Goal: Obtain resource: Obtain resource

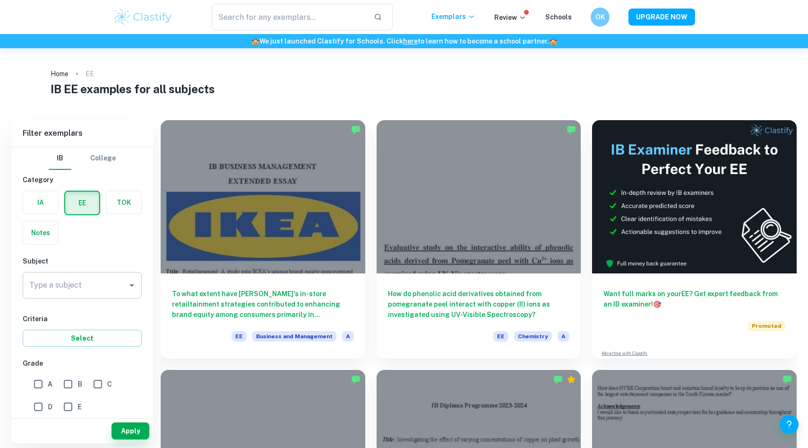
click at [69, 279] on div "Type a subject Type a subject" at bounding box center [82, 285] width 119 height 26
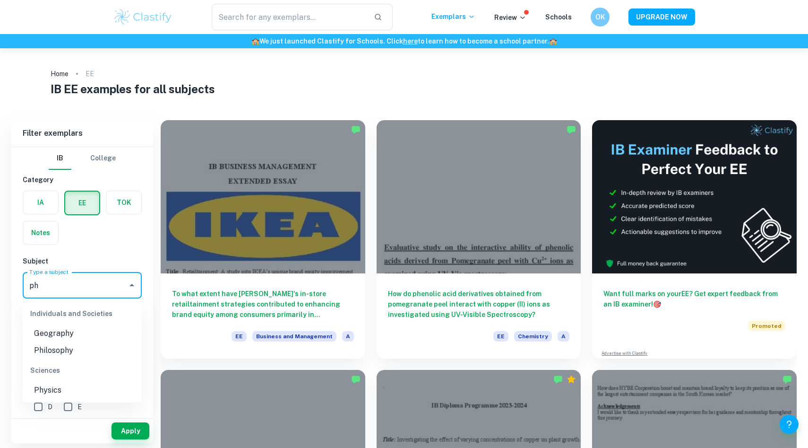
type input "p"
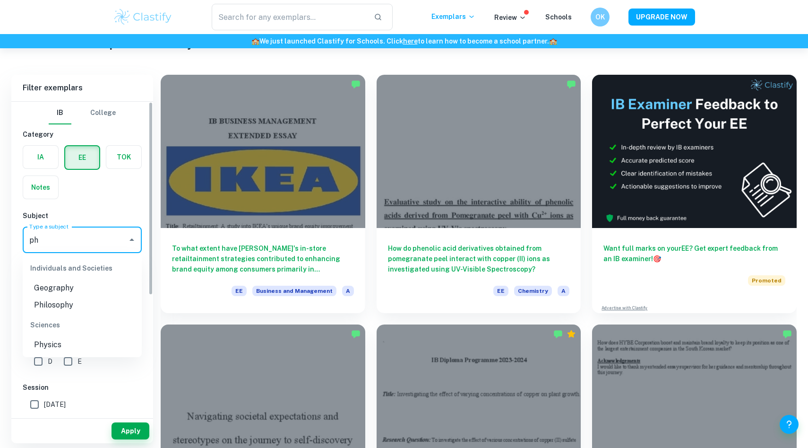
scroll to position [46, 0]
click at [80, 296] on ul "Individuals and Societies Psychology" at bounding box center [82, 275] width 119 height 47
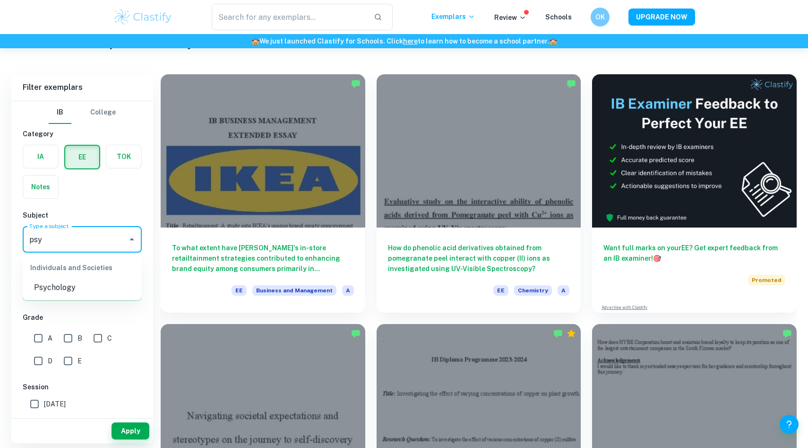
click at [79, 292] on li "Psychology" at bounding box center [82, 287] width 119 height 17
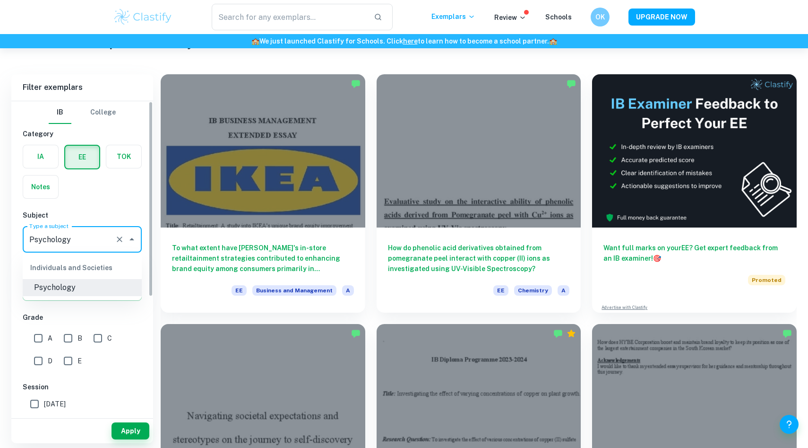
type input "Psychology"
click at [80, 311] on div "IB College Category IA EE TOK Notes Subject Type a subject Psychology Type a su…" at bounding box center [82, 351] width 142 height 501
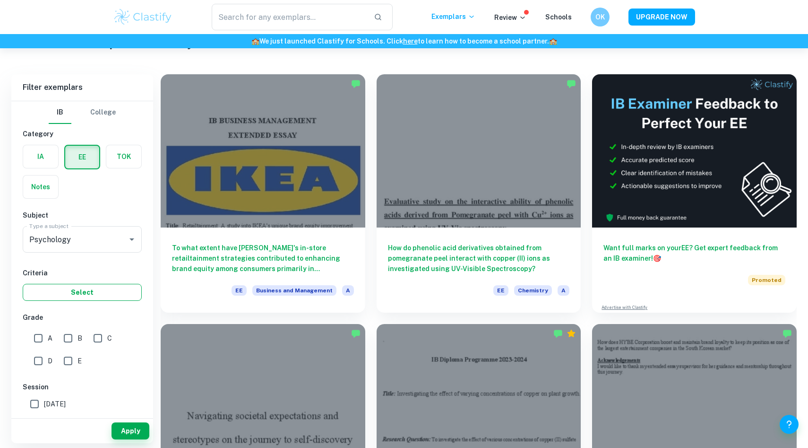
click at [78, 288] on button "Select" at bounding box center [82, 292] width 119 height 17
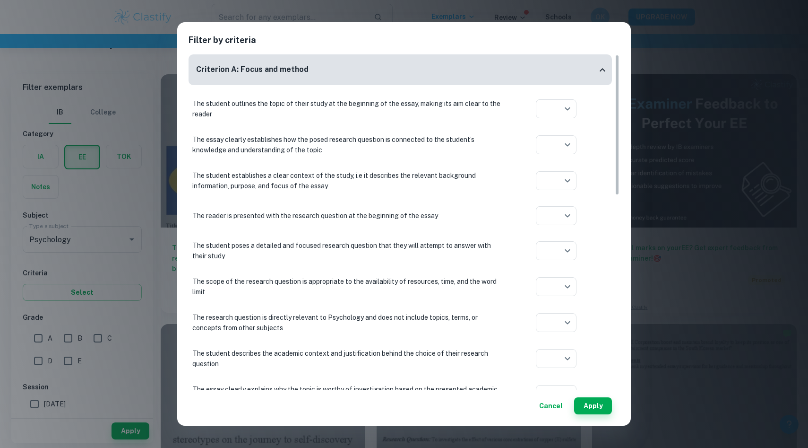
click at [79, 301] on div "Filter by criteria Criterion A: Focus and method The student outlines the topic…" at bounding box center [404, 224] width 808 height 448
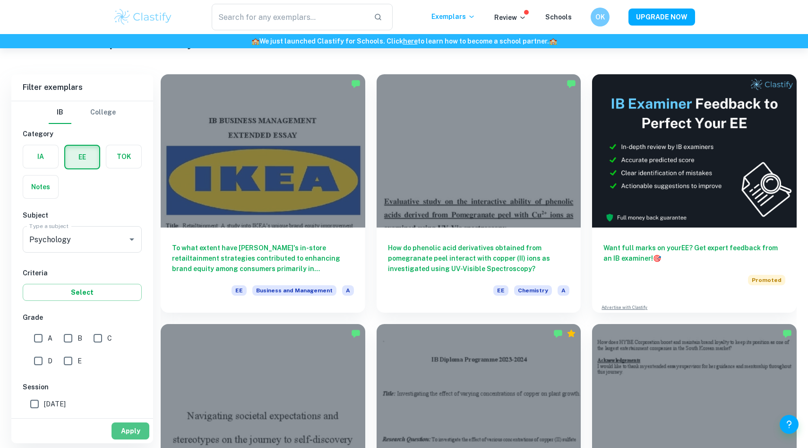
click at [135, 430] on button "Apply" at bounding box center [131, 430] width 38 height 17
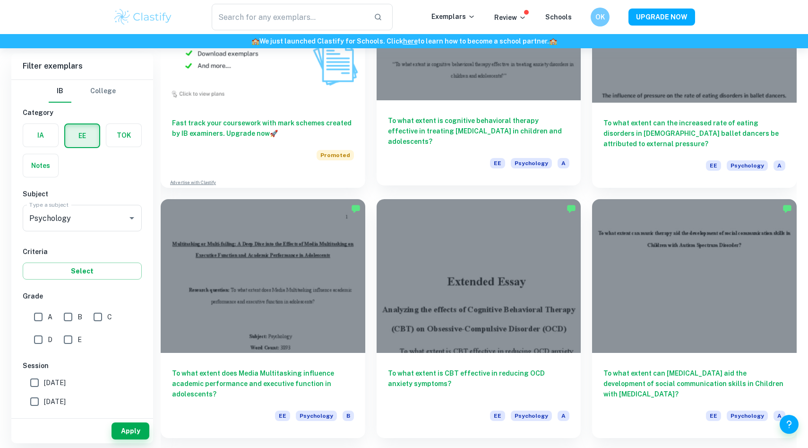
scroll to position [550, 0]
